Goal: Transaction & Acquisition: Purchase product/service

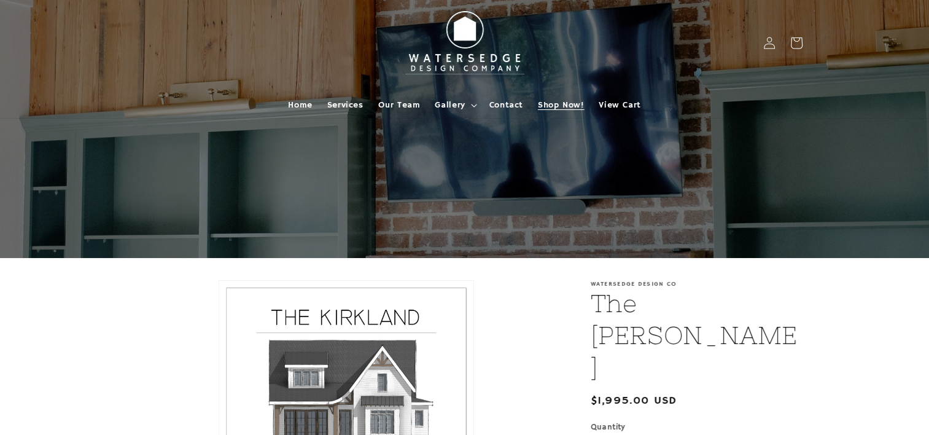
click at [556, 106] on span "Shop Now!" at bounding box center [561, 104] width 46 height 11
click at [553, 103] on span "Shop Now!" at bounding box center [561, 104] width 46 height 11
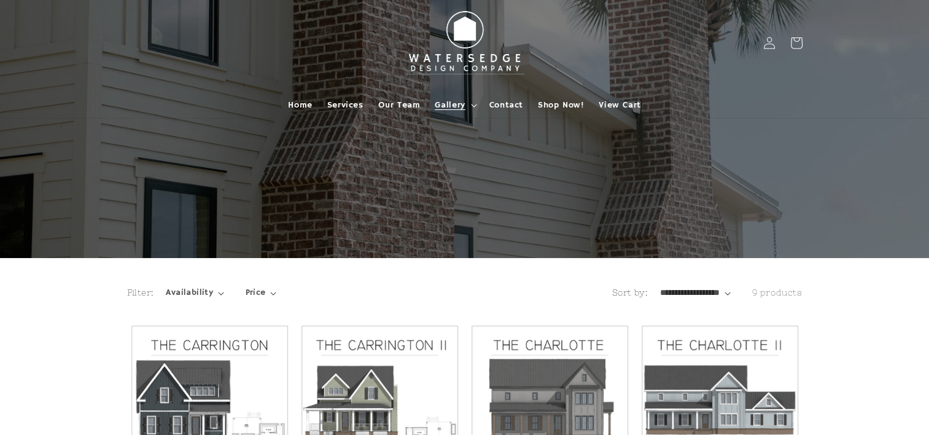
click at [473, 105] on icon at bounding box center [474, 106] width 6 height 4
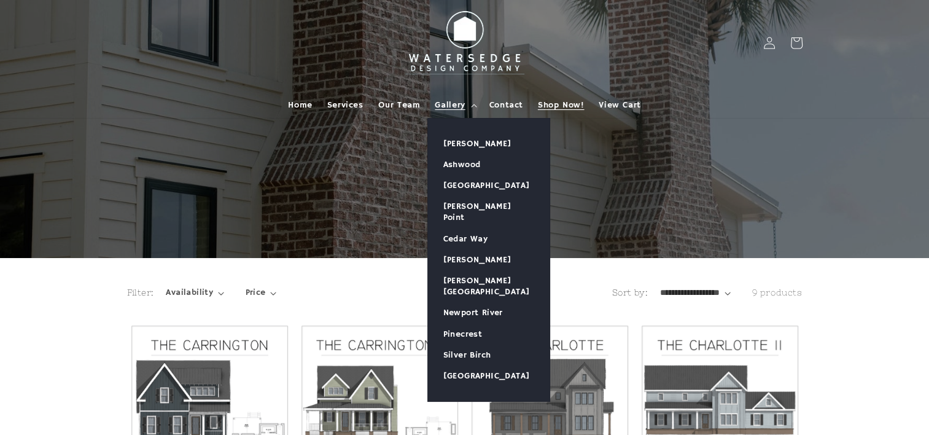
click at [580, 105] on span "Shop Now!" at bounding box center [561, 104] width 46 height 11
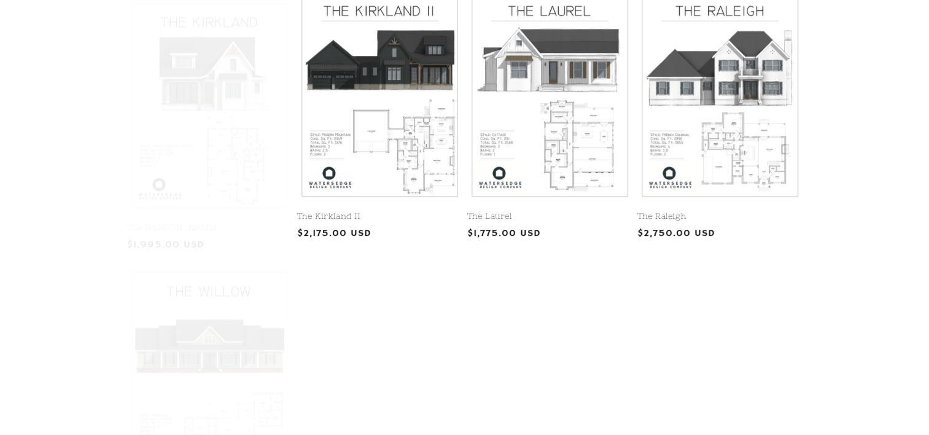
scroll to position [564, 0]
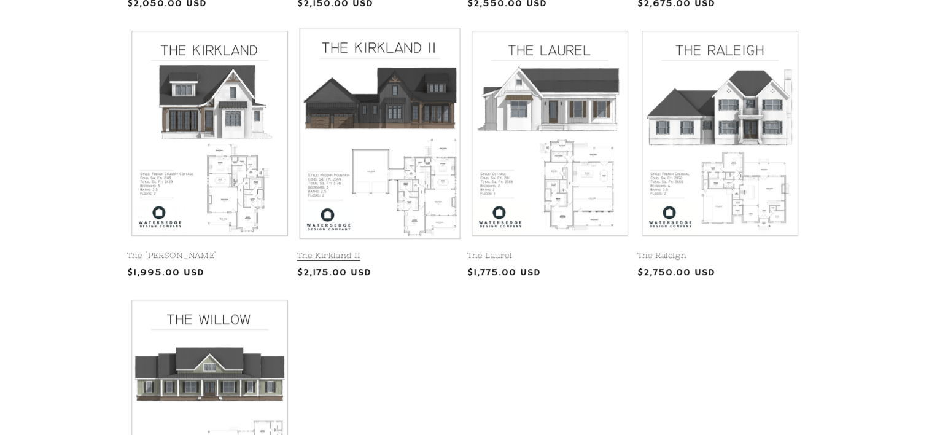
click at [405, 251] on link "The Kirkland II" at bounding box center [379, 256] width 165 height 10
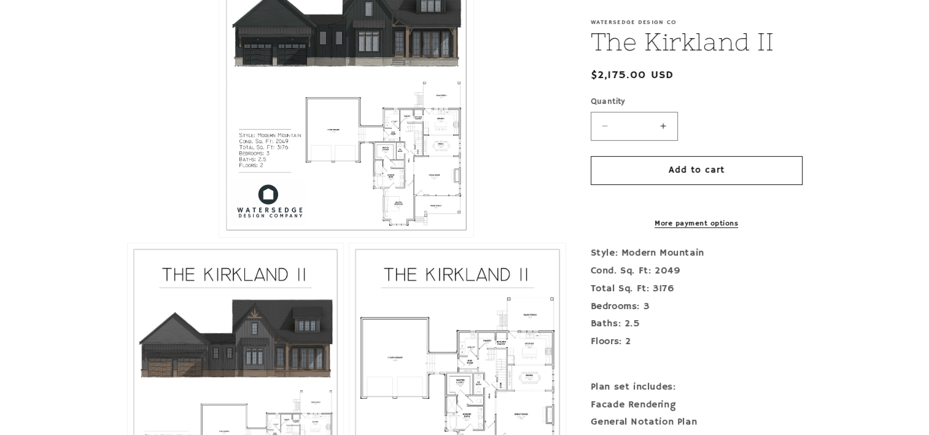
scroll to position [371, 0]
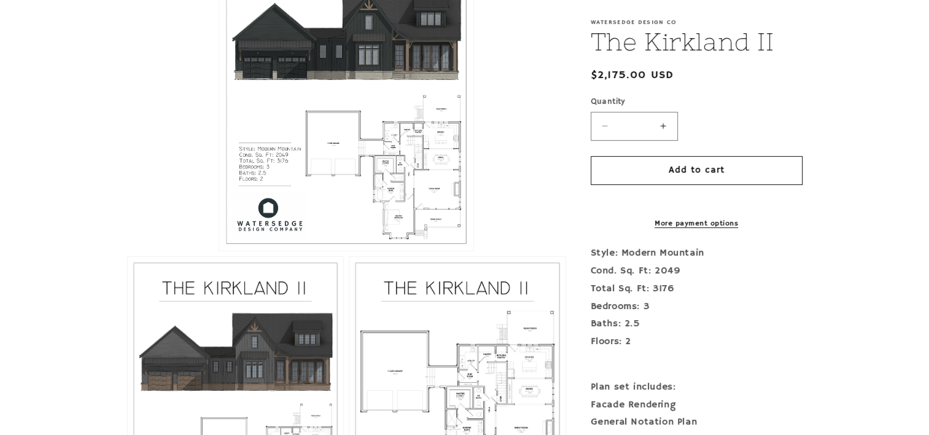
click at [219, 251] on button "Open media 1 in modal" at bounding box center [219, 251] width 0 height 0
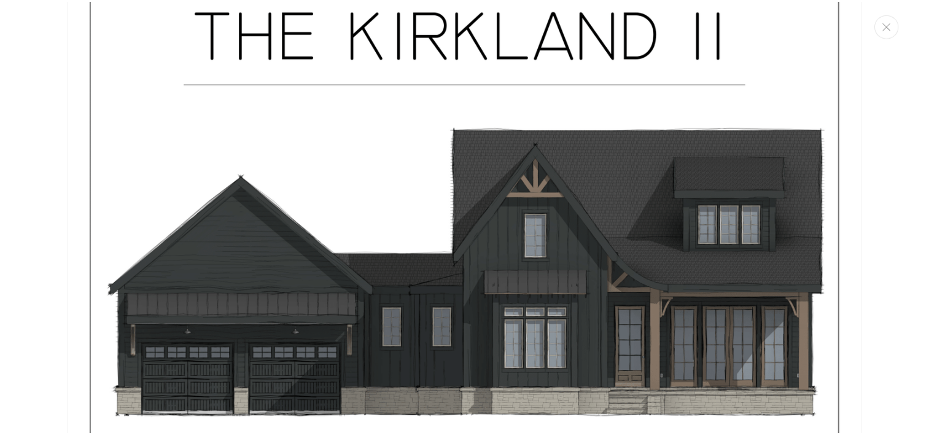
scroll to position [191, 0]
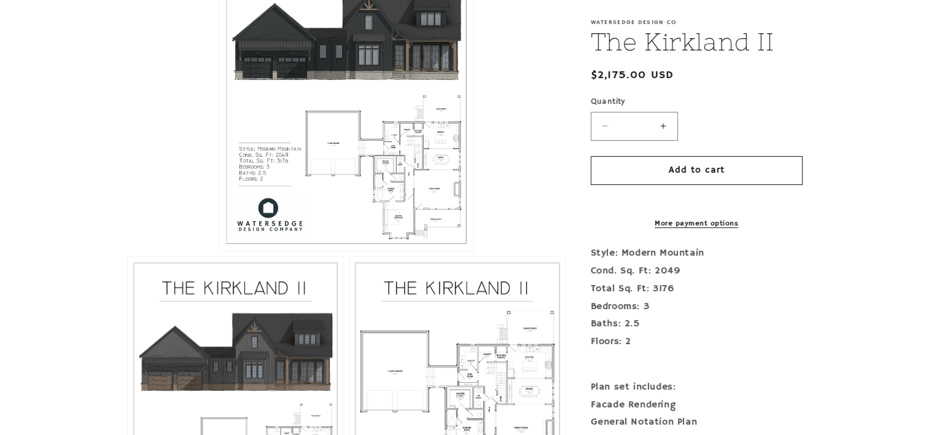
drag, startPoint x: 704, startPoint y: 235, endPoint x: 516, endPoint y: 216, distance: 188.8
click at [516, 216] on li "Open media 1 in modal" at bounding box center [346, 86] width 439 height 330
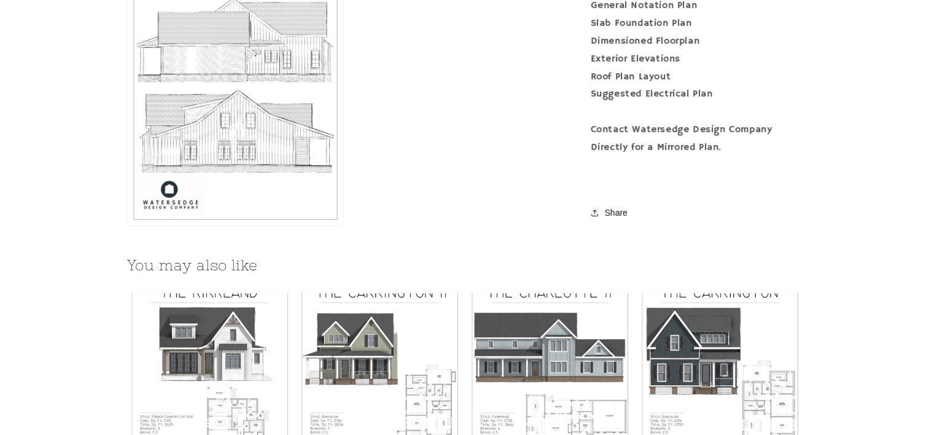
scroll to position [1384, 0]
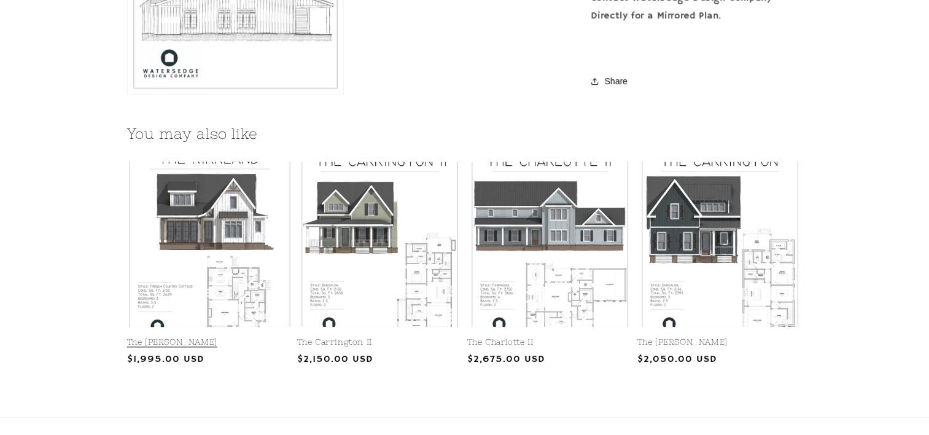
click at [227, 337] on link "The [PERSON_NAME]" at bounding box center [209, 342] width 165 height 10
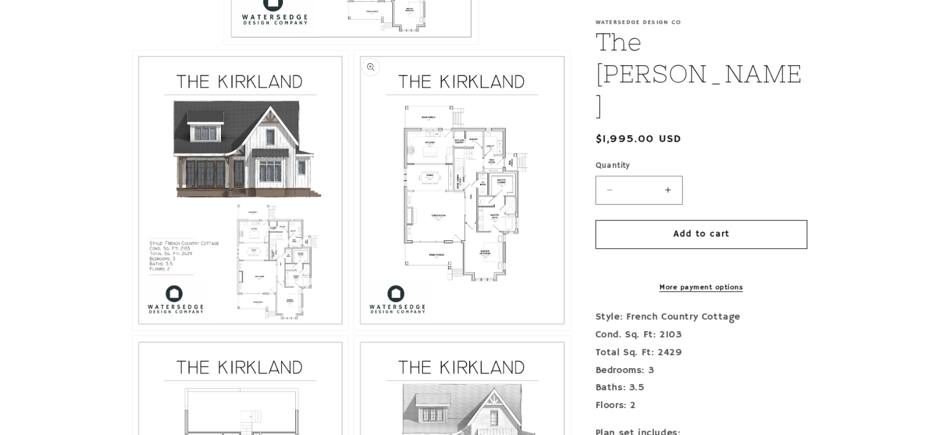
scroll to position [660, 0]
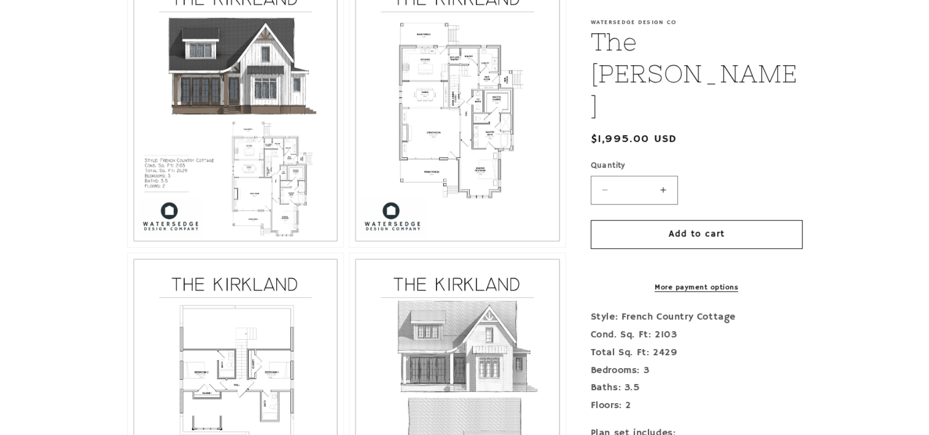
click at [349, 247] on button "Open media 3 in modal" at bounding box center [349, 247] width 0 height 0
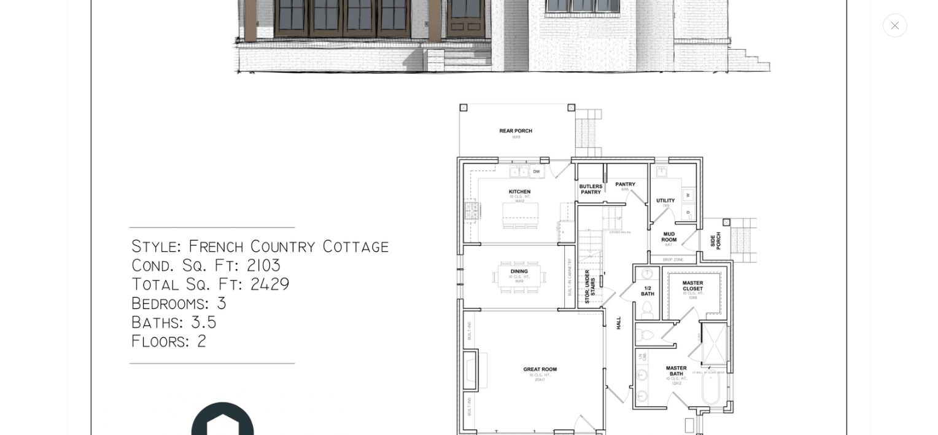
scroll to position [0, 0]
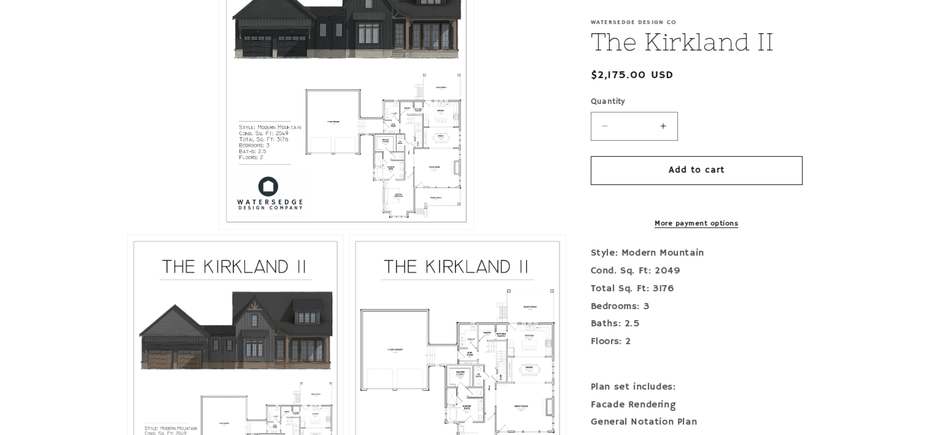
scroll to position [402, 0]
